Goal: Information Seeking & Learning: Find specific page/section

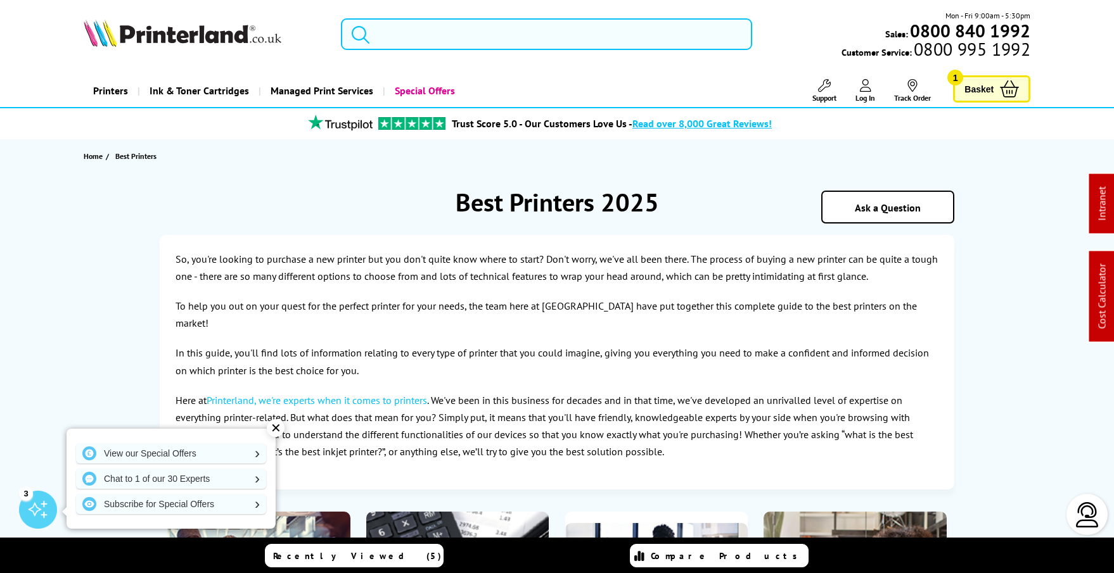
scroll to position [-1, 0]
click at [431, 44] on input "search" at bounding box center [546, 34] width 411 height 32
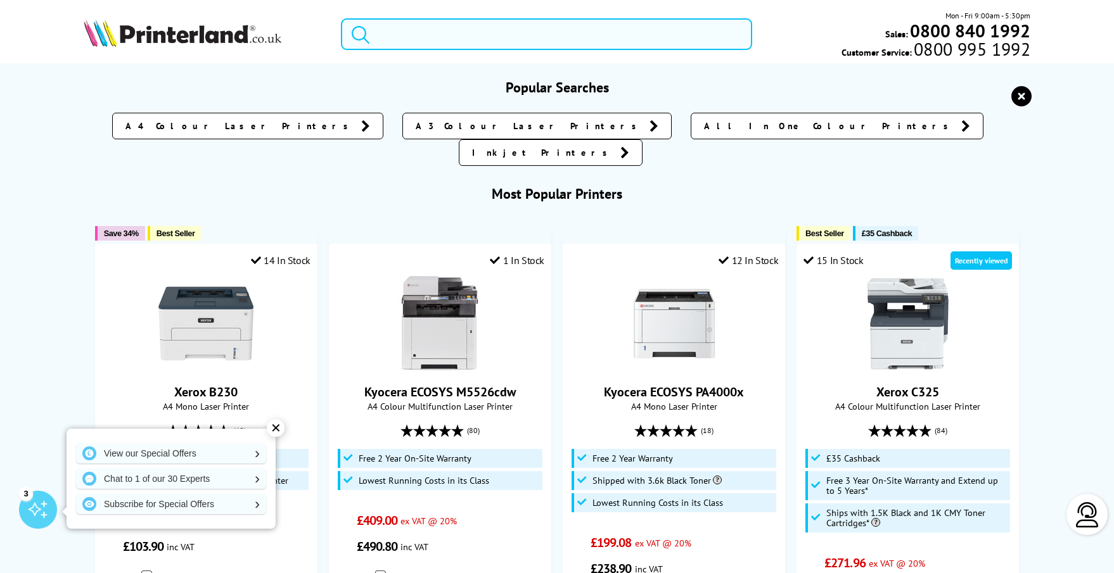
scroll to position [0, 0]
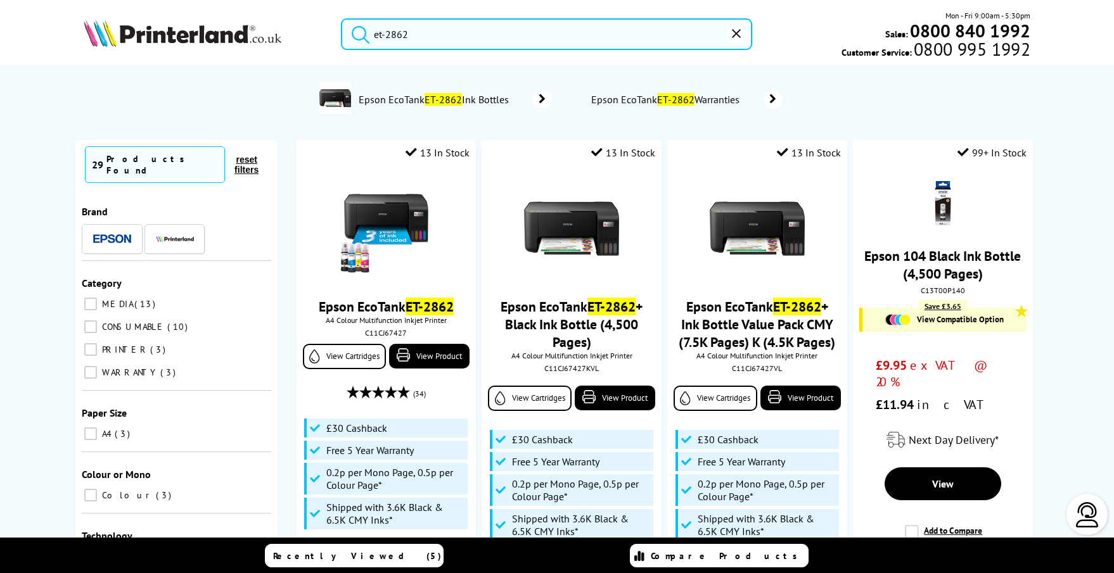
type input "et-2862"
click at [739, 35] on icon "reset" at bounding box center [736, 33] width 9 height 9
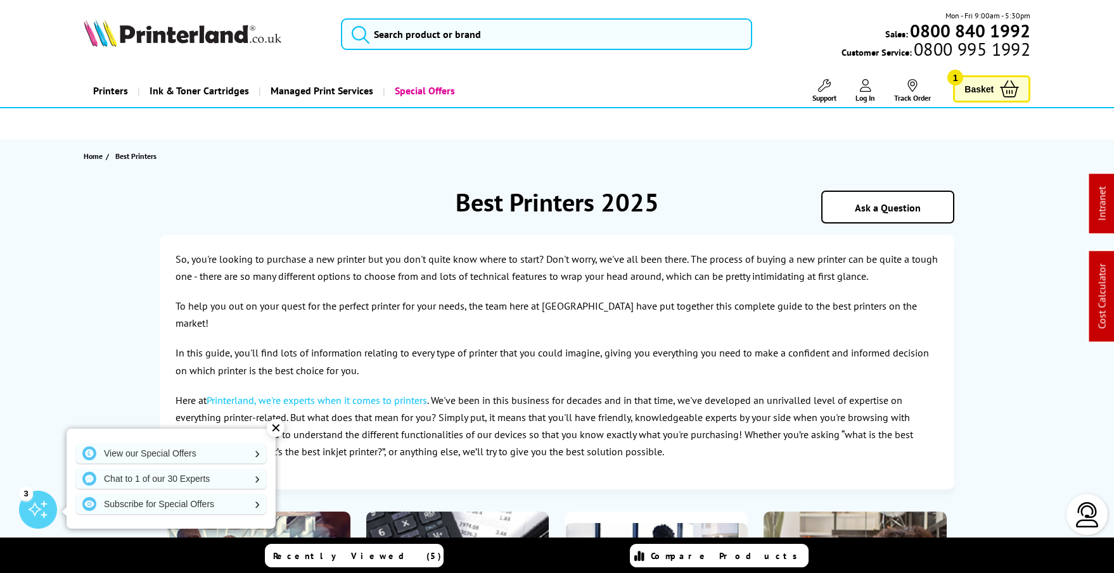
click at [224, 11] on div "Mon - Fri 9:00am - 5:30pm Sales: 0800 840 1992 Customer Service: 0800 995 1992" at bounding box center [557, 38] width 1014 height 56
click at [210, 34] on img at bounding box center [183, 33] width 198 height 28
